Goal: Task Accomplishment & Management: Use online tool/utility

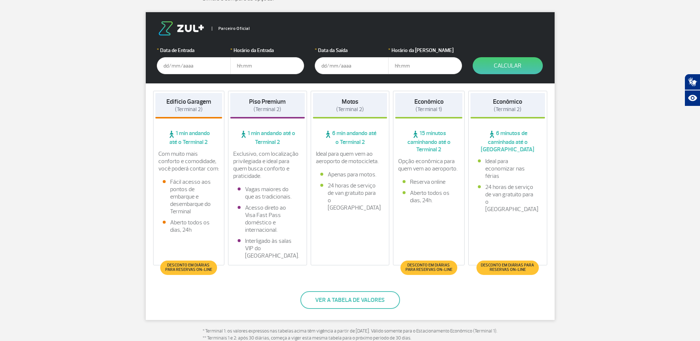
scroll to position [111, 0]
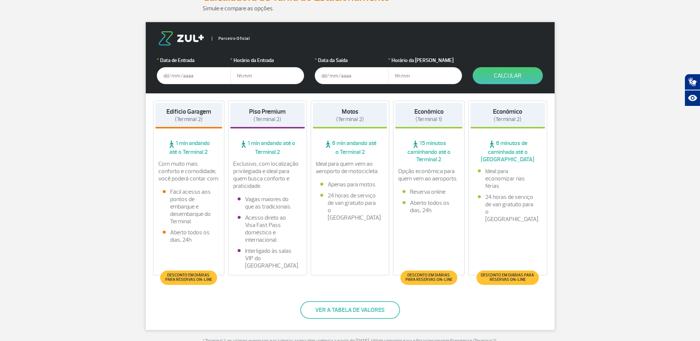
click at [187, 123] on div "Edifício Garagem (Terminal 2)" at bounding box center [188, 115] width 67 height 25
click at [168, 76] on input "text" at bounding box center [194, 75] width 74 height 17
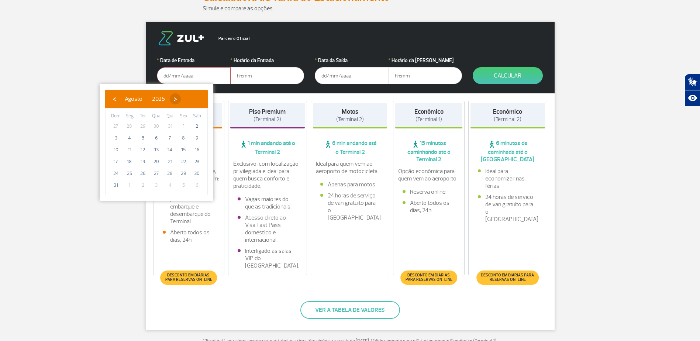
click at [181, 101] on span "›" at bounding box center [175, 98] width 11 height 11
click at [194, 138] on span "13" at bounding box center [197, 138] width 12 height 12
type input "[DATE]"
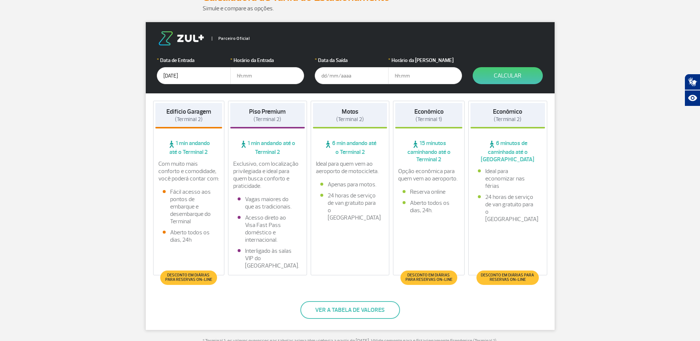
click at [240, 80] on input "text" at bounding box center [267, 75] width 74 height 17
click at [334, 314] on button "Ver a tabela de valores" at bounding box center [350, 310] width 100 height 18
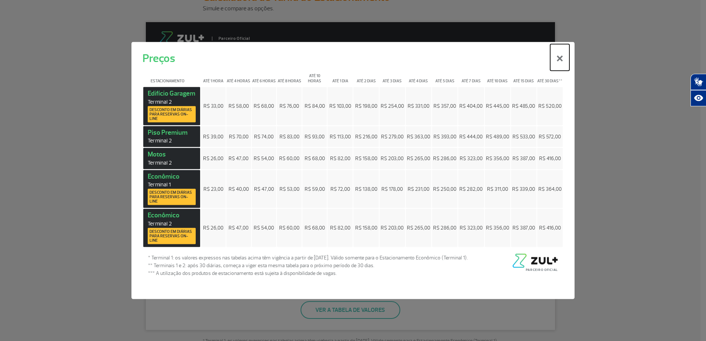
click at [558, 61] on button "×" at bounding box center [559, 57] width 19 height 27
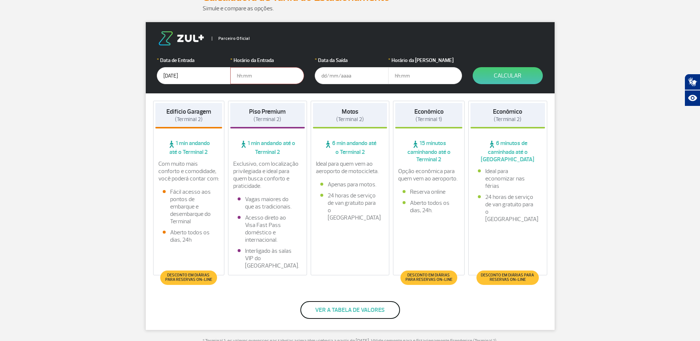
click at [331, 306] on button "Ver a tabela de valores" at bounding box center [350, 310] width 100 height 18
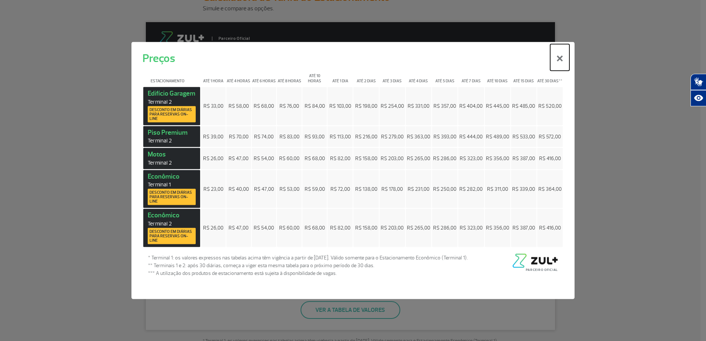
click at [558, 58] on button "×" at bounding box center [559, 57] width 19 height 27
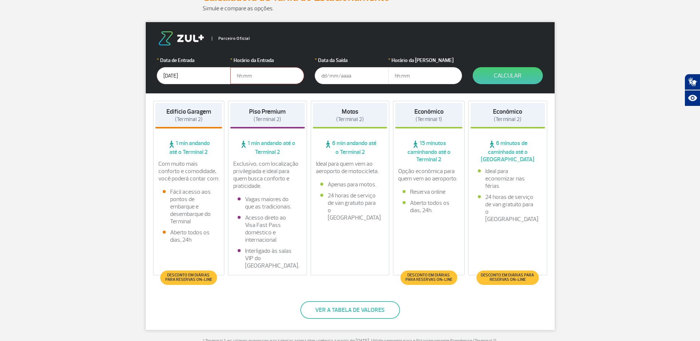
click at [205, 77] on input "[DATE]" at bounding box center [194, 75] width 74 height 17
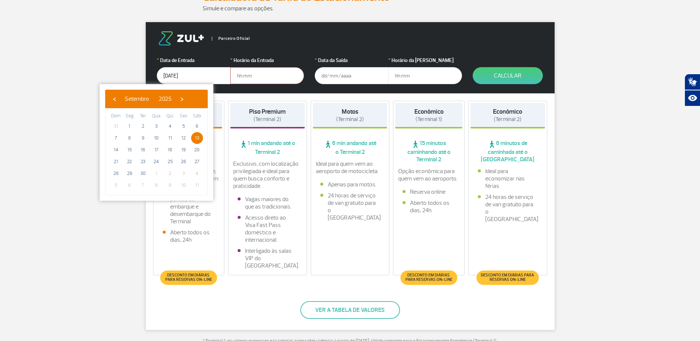
click at [205, 77] on input "[DATE]" at bounding box center [194, 75] width 74 height 17
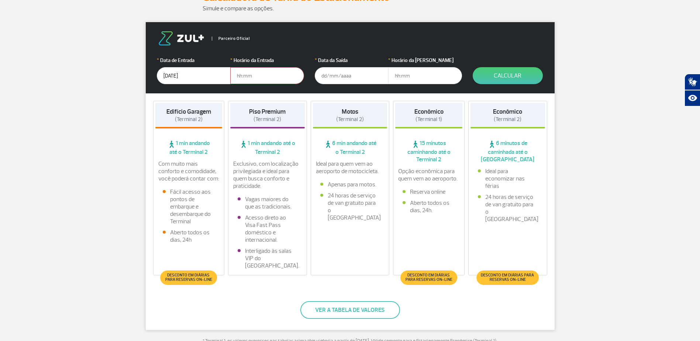
click at [253, 75] on input "text" at bounding box center [267, 75] width 74 height 17
type input "05:00"
click at [314, 76] on form "Parceiro Oficial * Data de Entrada [DATE] * Horário da Entrada 05:00 * Data da …" at bounding box center [350, 57] width 409 height 71
click at [320, 76] on input "text" at bounding box center [352, 75] width 74 height 17
click at [354, 81] on input "[DATE]" at bounding box center [352, 75] width 74 height 17
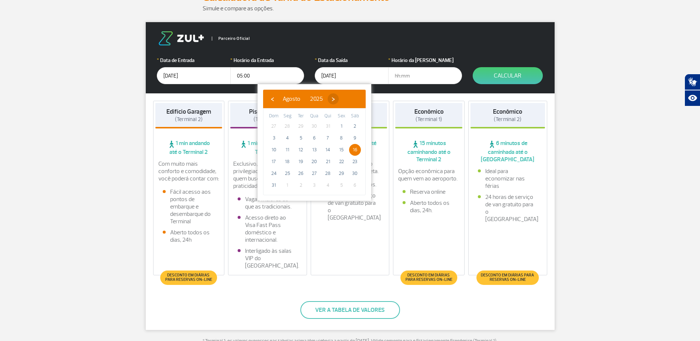
click at [339, 99] on span "›" at bounding box center [333, 98] width 11 height 11
click at [298, 149] on span "16" at bounding box center [301, 150] width 12 height 12
type input "[DATE]"
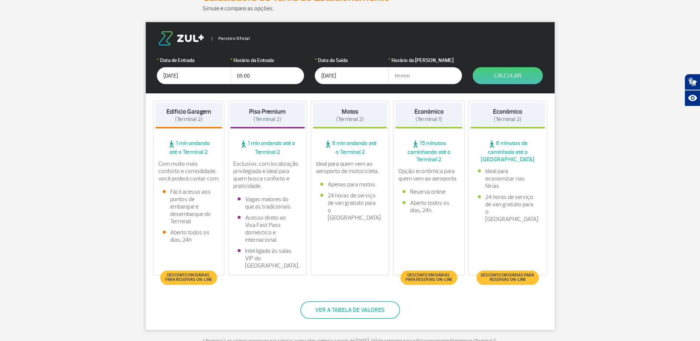
click at [399, 76] on input "text" at bounding box center [425, 75] width 74 height 17
type input "19:00"
click at [498, 77] on button "Calcular" at bounding box center [508, 75] width 70 height 17
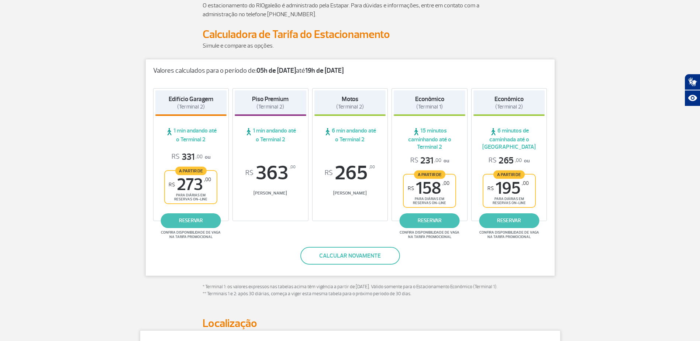
scroll to position [74, 0]
click at [505, 221] on link "reservar" at bounding box center [509, 220] width 60 height 15
click at [360, 252] on button "Calcular novamente" at bounding box center [350, 256] width 100 height 18
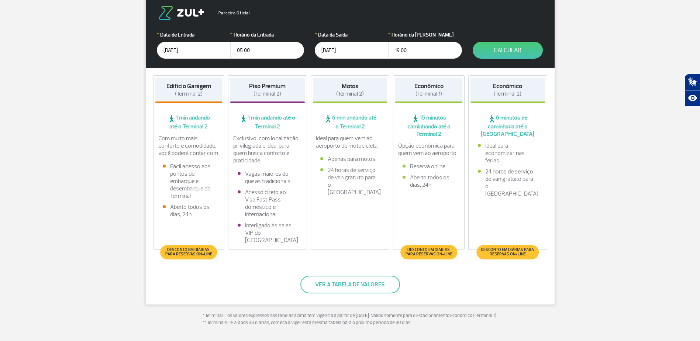
scroll to position [258, 0]
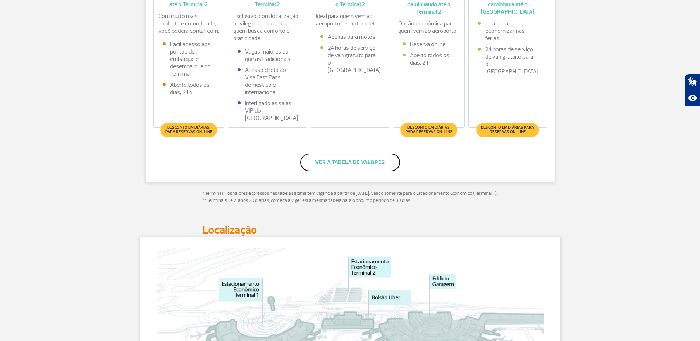
click at [341, 164] on button "Ver a tabela de valores" at bounding box center [350, 163] width 100 height 18
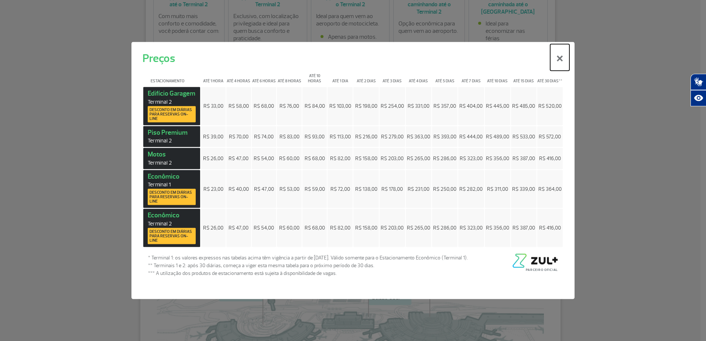
click at [558, 61] on button "×" at bounding box center [559, 57] width 19 height 27
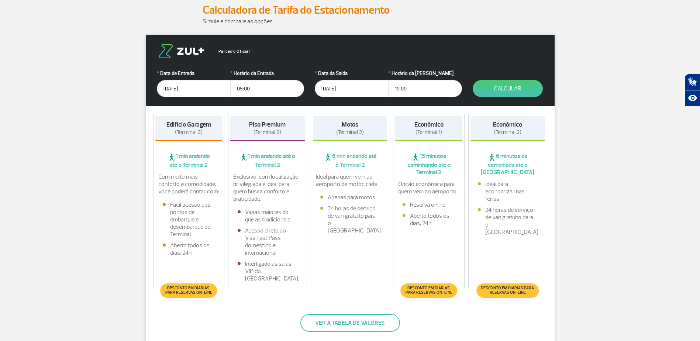
scroll to position [111, 0]
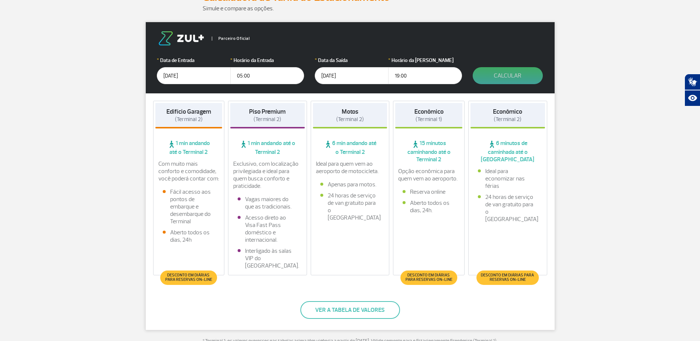
click at [504, 73] on button "Calcular" at bounding box center [508, 75] width 70 height 17
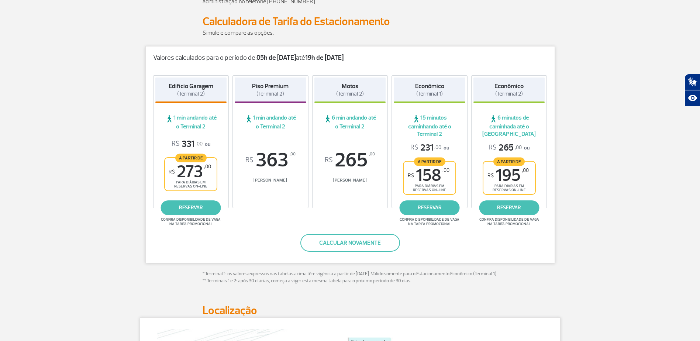
scroll to position [74, 0]
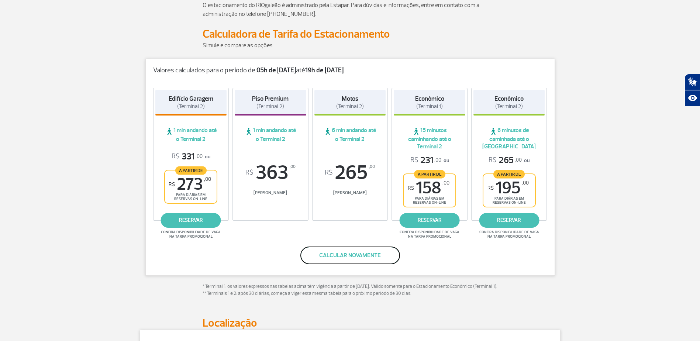
click at [355, 257] on button "Calcular novamente" at bounding box center [350, 256] width 100 height 18
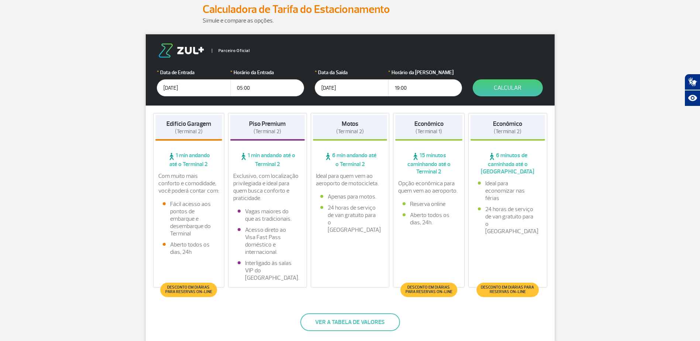
scroll to position [111, 0]
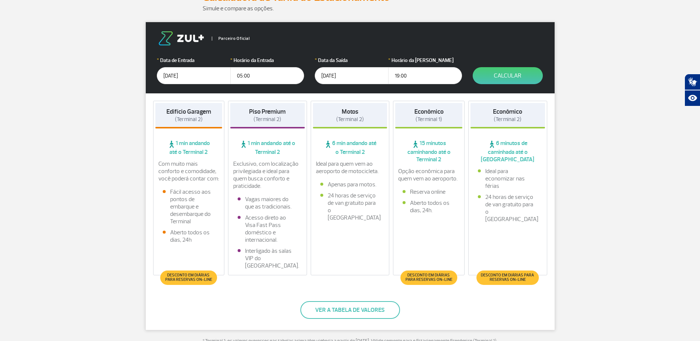
click at [503, 76] on button "Calcular" at bounding box center [508, 75] width 70 height 17
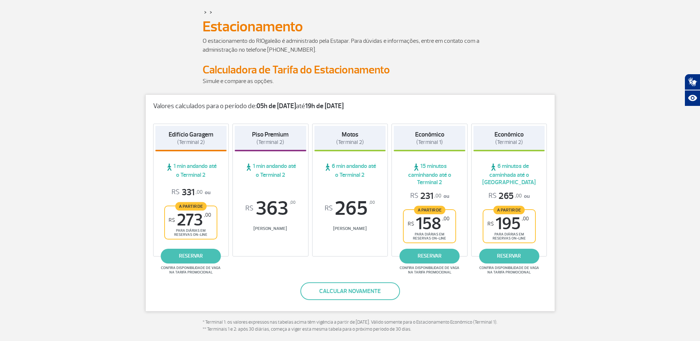
scroll to position [37, 0]
